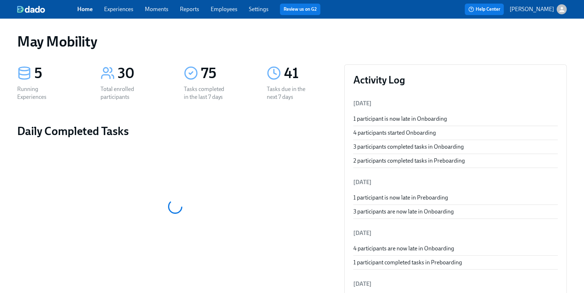
click at [229, 11] on link "Employees" at bounding box center [224, 9] width 27 height 7
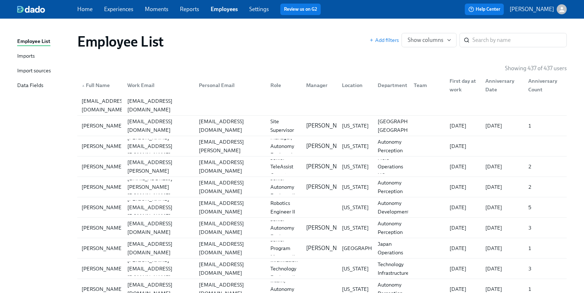
click at [25, 59] on div "Imports" at bounding box center [26, 56] width 18 height 9
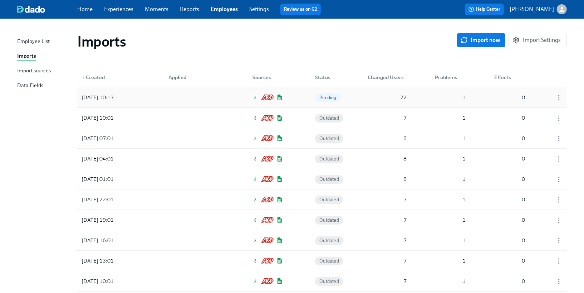
click at [217, 94] on div at bounding box center [195, 97] width 64 height 14
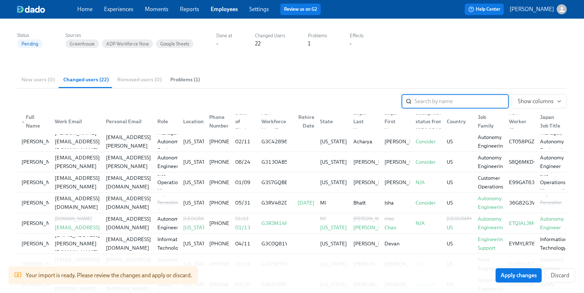
scroll to position [22, 0]
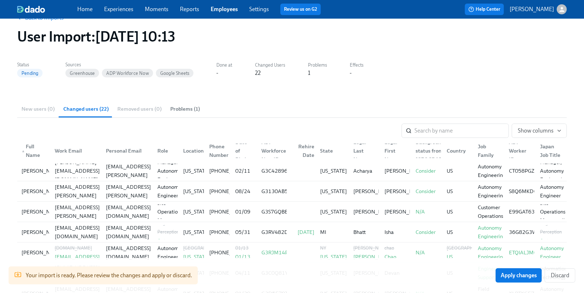
click at [193, 111] on span "Problems (1)" at bounding box center [185, 109] width 30 height 8
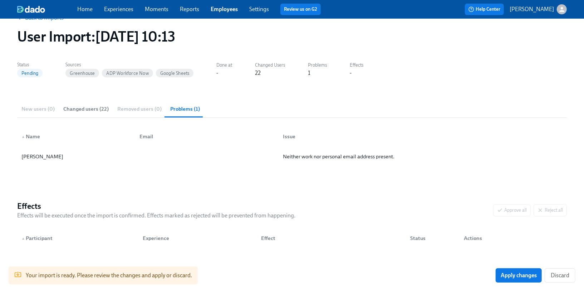
click at [75, 114] on button "Changed users (22)" at bounding box center [86, 108] width 54 height 17
